Goal: Obtain resource: Obtain resource

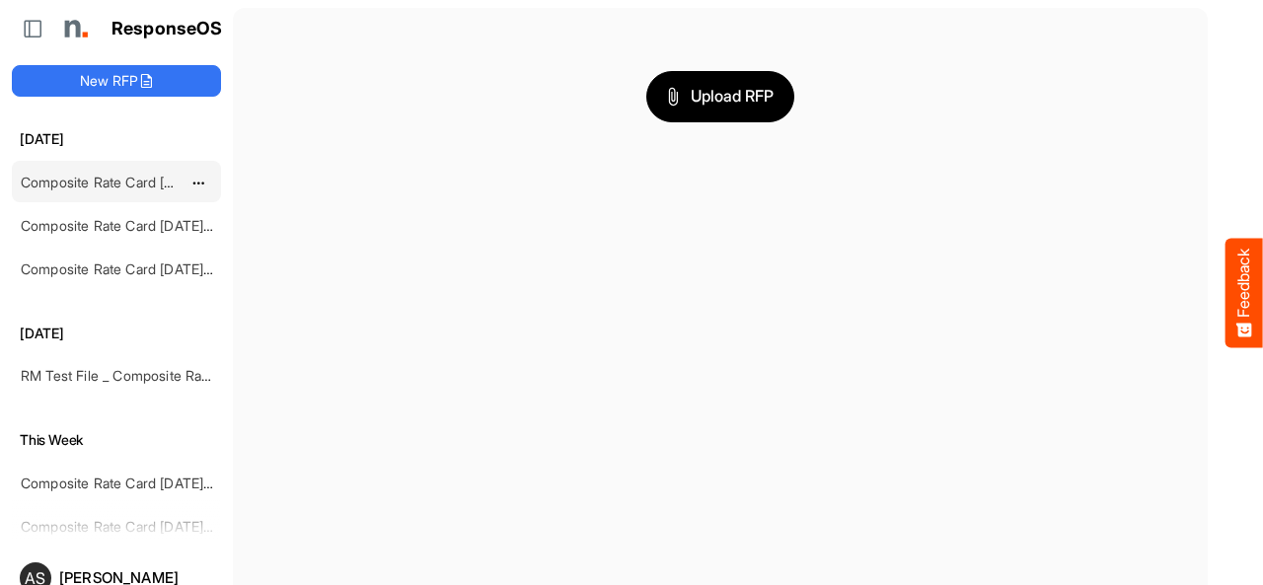
click at [89, 181] on link "Composite Rate Card [DATE]_smaller" at bounding box center [138, 182] width 234 height 17
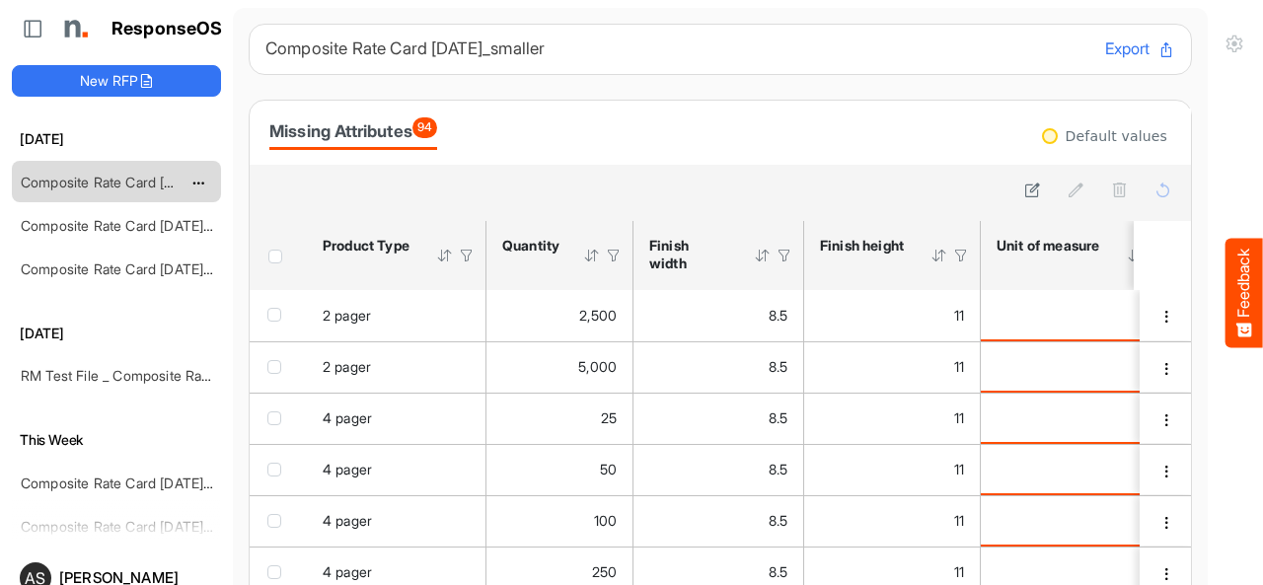
click at [109, 186] on link "Composite Rate Card [DATE]_smaller" at bounding box center [138, 182] width 234 height 17
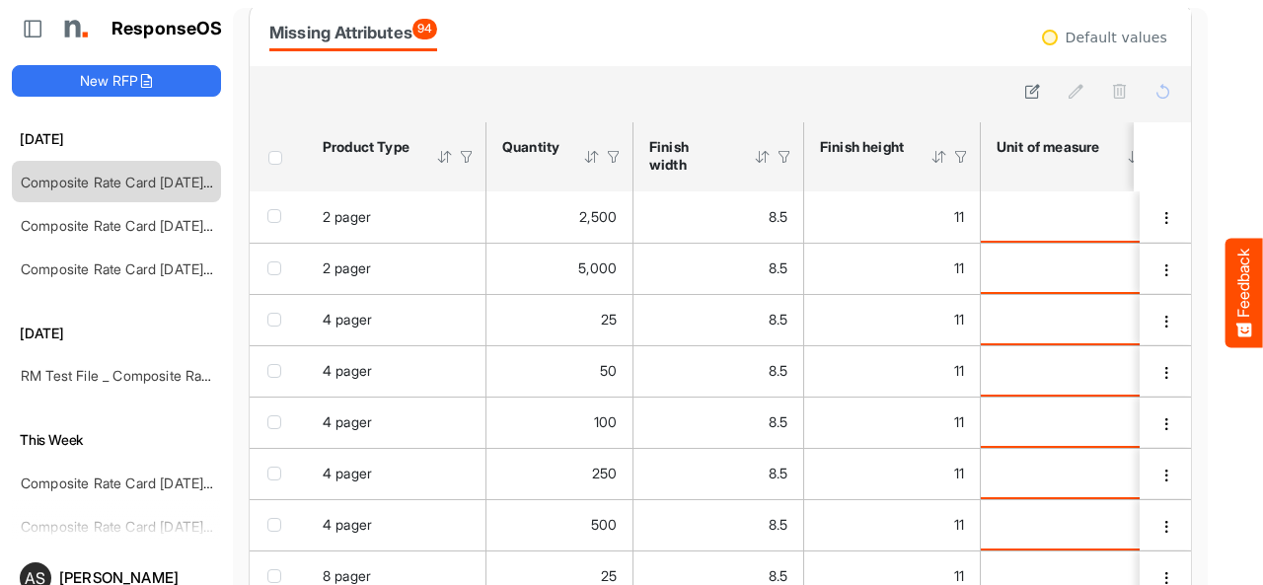
click at [448, 161] on div at bounding box center [445, 157] width 18 height 18
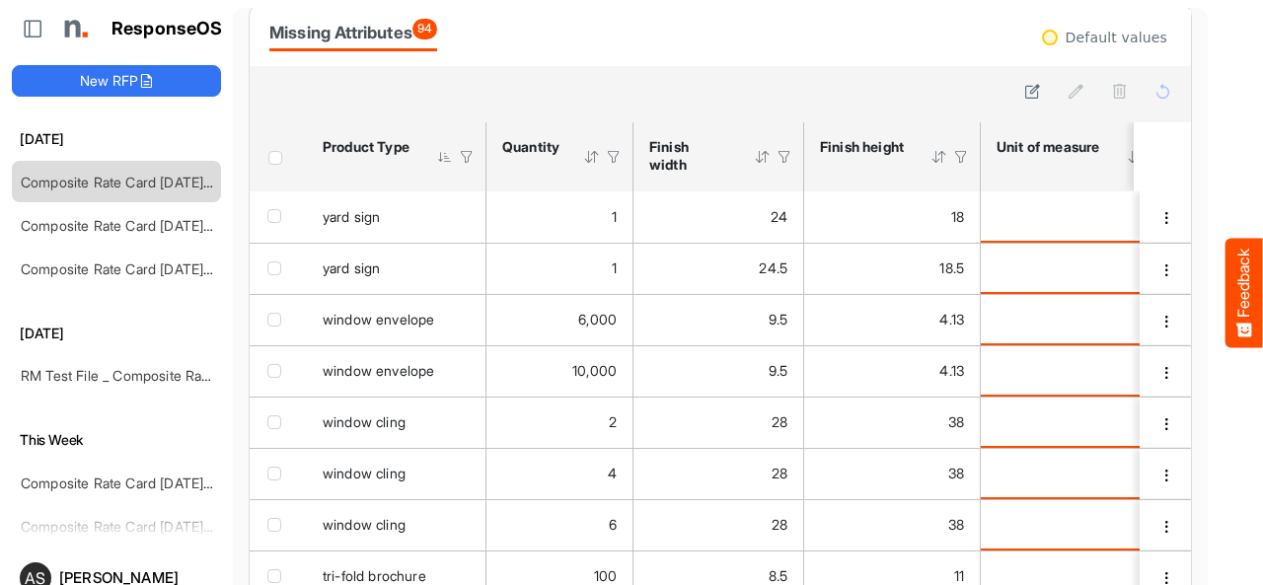
click at [448, 161] on div at bounding box center [445, 157] width 18 height 18
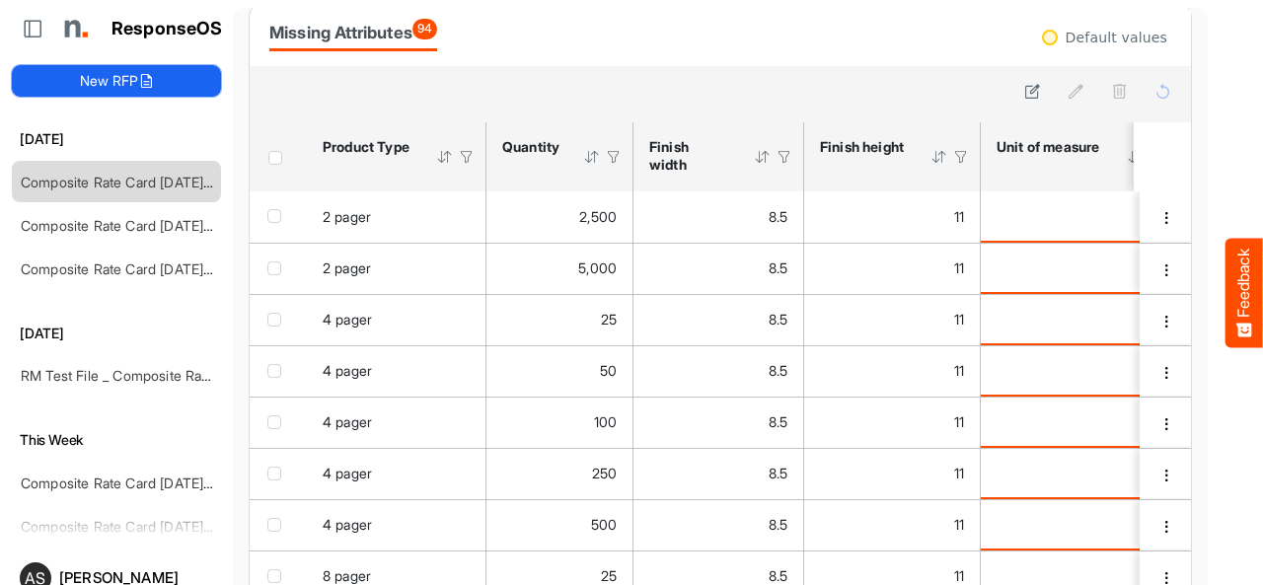
click at [131, 82] on button "New RFP" at bounding box center [116, 81] width 209 height 32
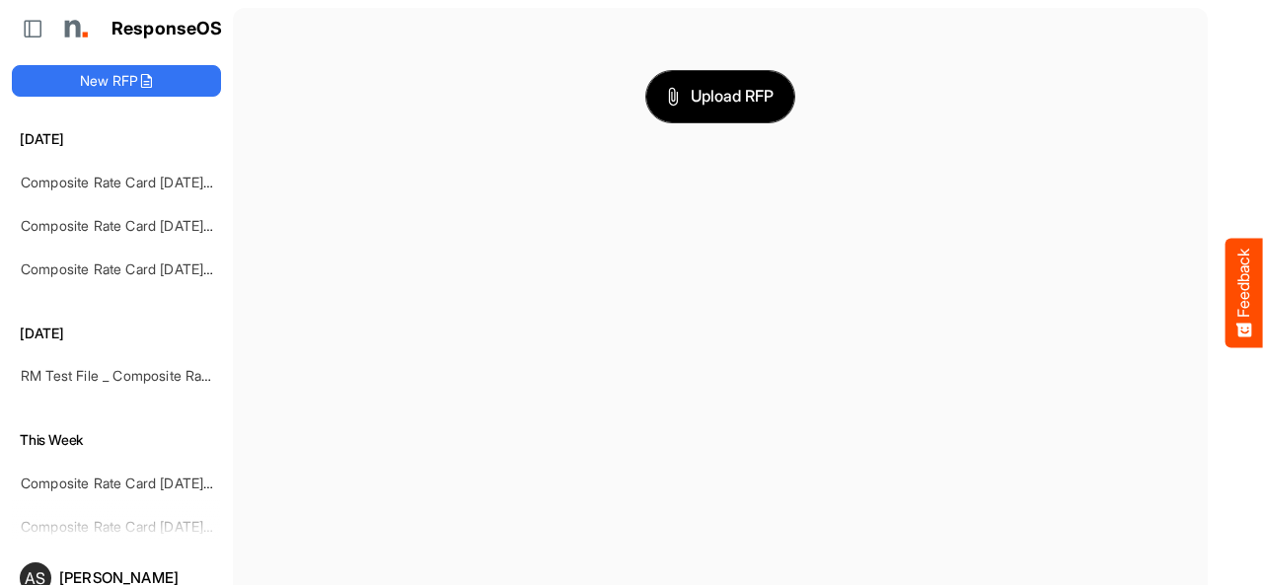
click at [667, 106] on span "Upload RFP" at bounding box center [720, 97] width 107 height 26
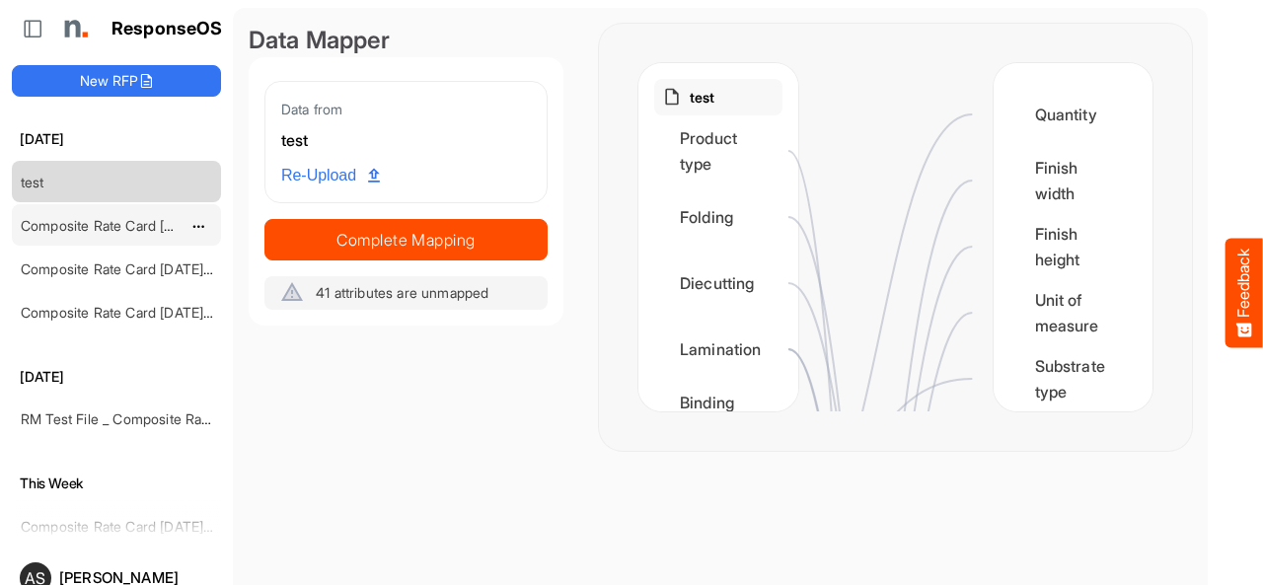
click at [132, 217] on link "Composite Rate Card [DATE]_smaller" at bounding box center [138, 225] width 234 height 17
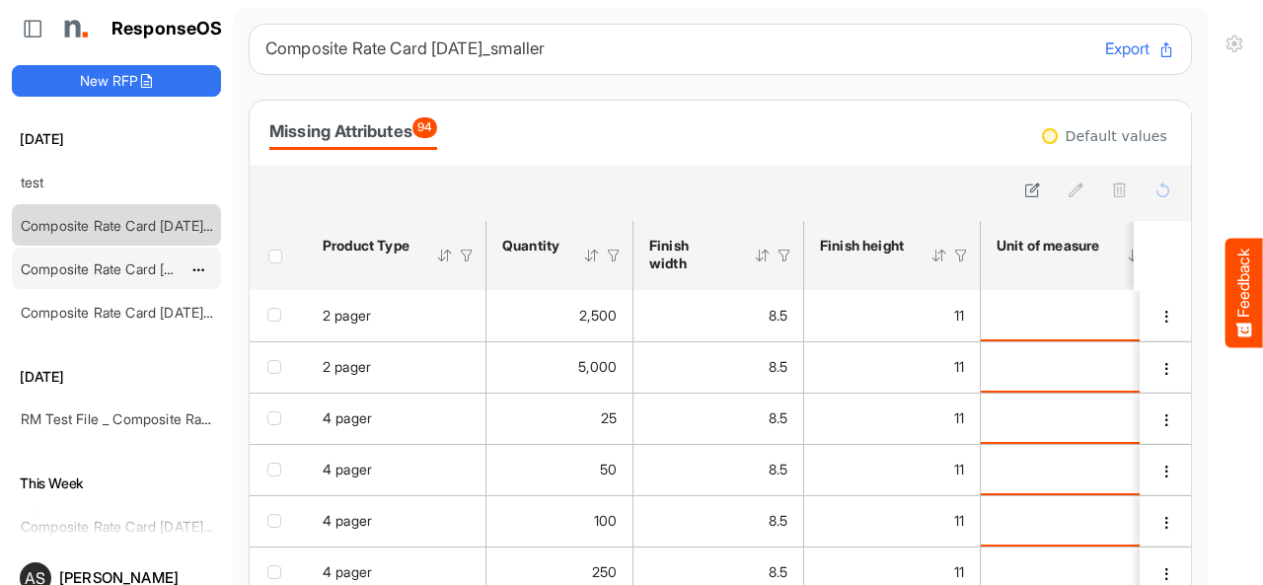
click at [39, 260] on link "Composite Rate Card [DATE]_smaller" at bounding box center [138, 268] width 234 height 17
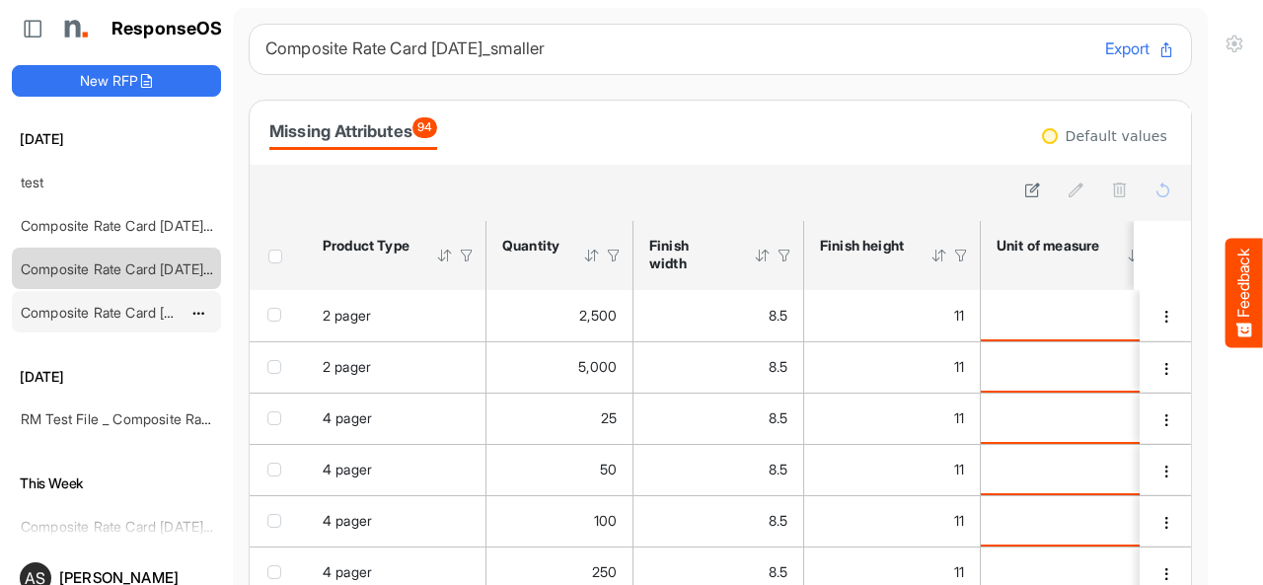
click at [83, 309] on link "Composite Rate Card [DATE]_smaller" at bounding box center [138, 312] width 234 height 17
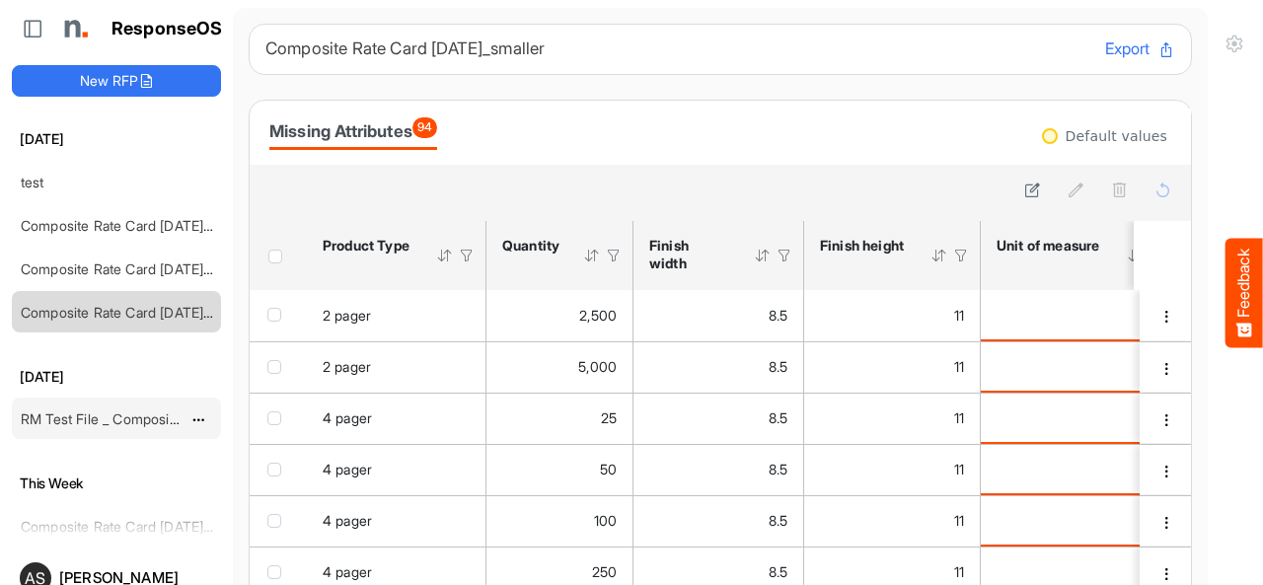
click at [89, 410] on link "RM Test File _ Composite Rate Card [DATE]" at bounding box center [158, 418] width 275 height 17
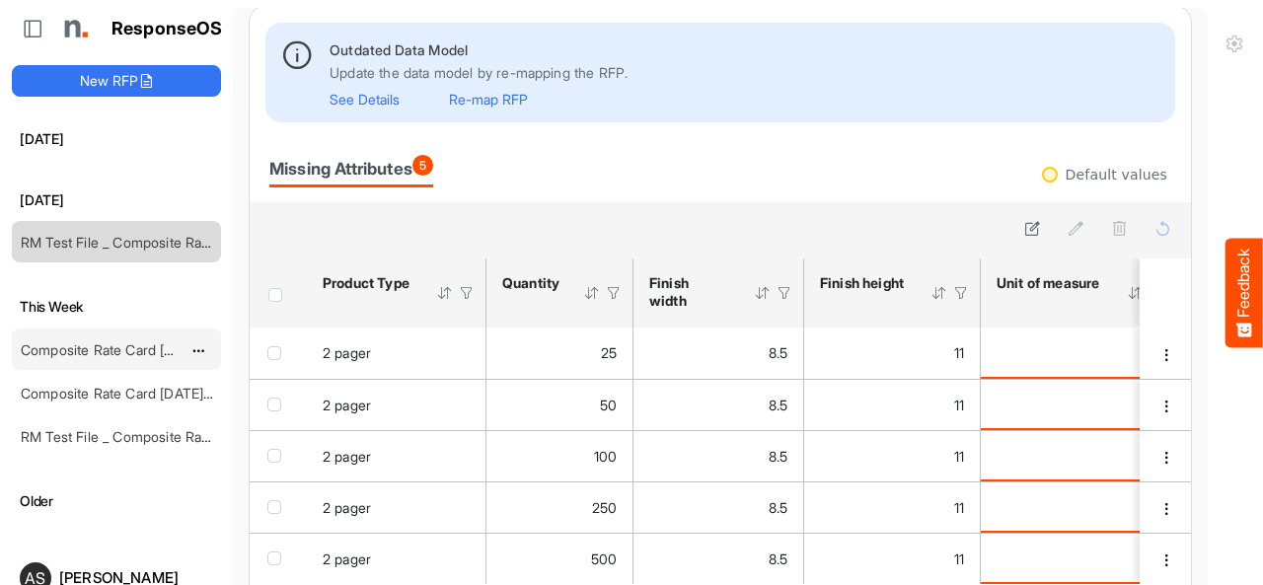
scroll to position [197, 0]
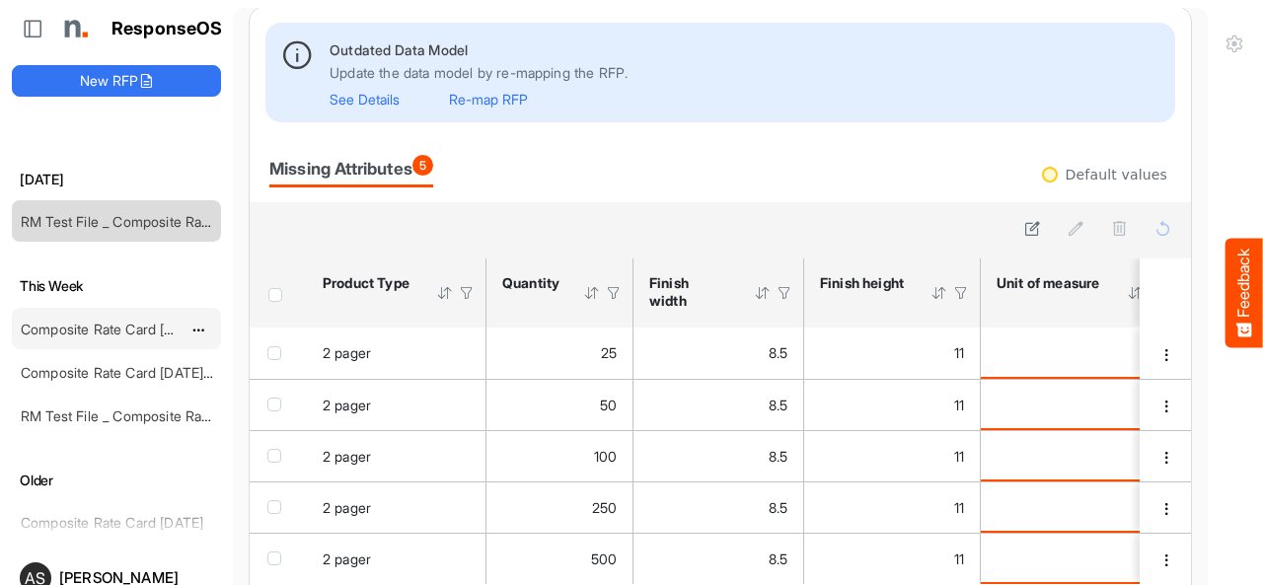
click at [101, 326] on link "Composite Rate Card [DATE]_smaller" at bounding box center [138, 329] width 234 height 17
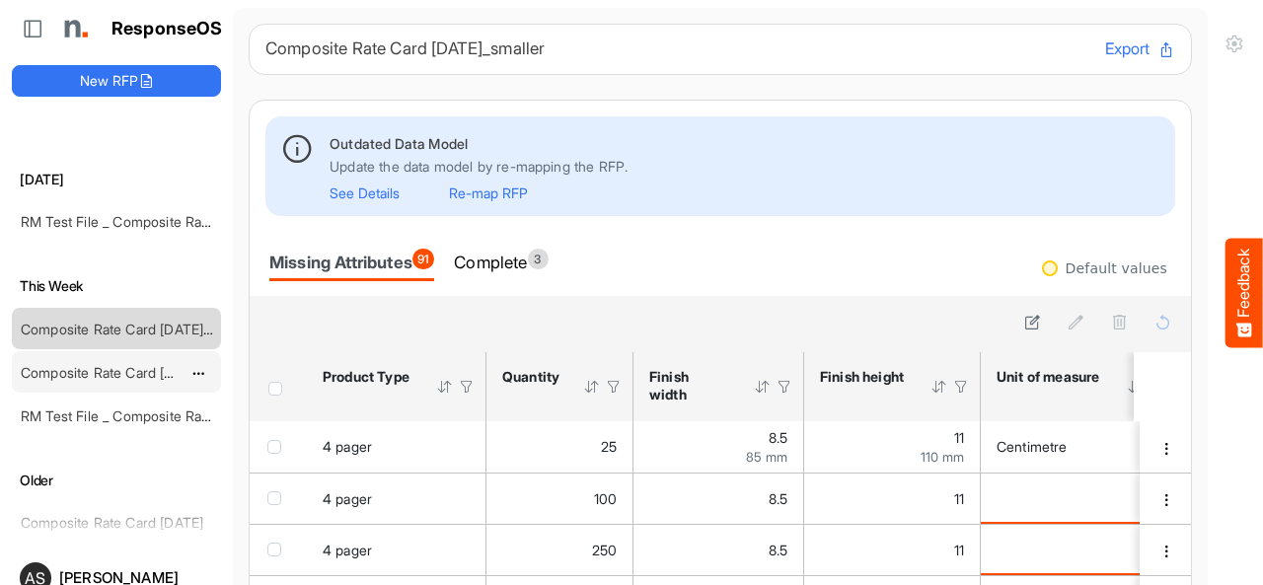
click at [128, 375] on div "Composite Rate Card [DATE]_smaller" at bounding box center [101, 371] width 176 height 39
click at [77, 372] on link "Composite Rate Card [DATE]_smaller" at bounding box center [138, 372] width 234 height 17
